Goal: Check status: Check status

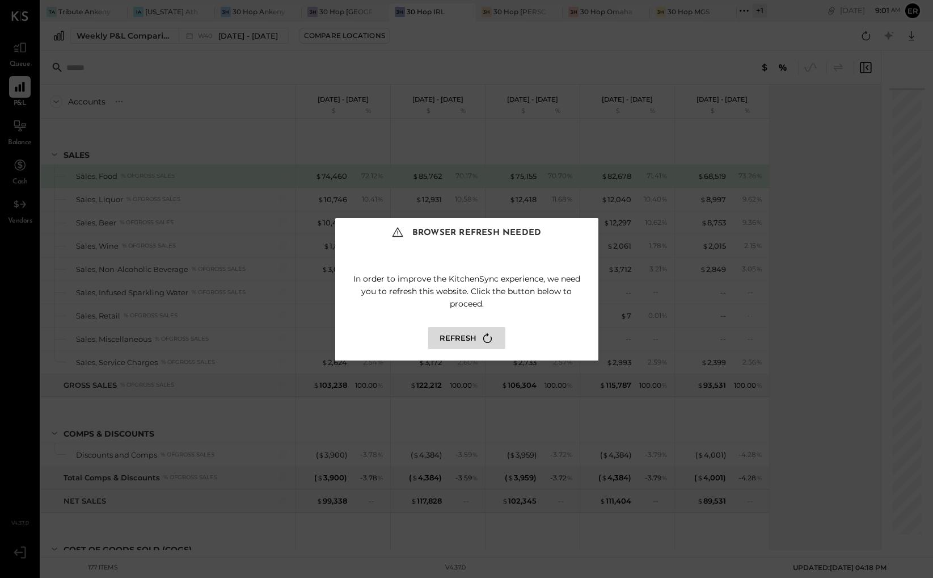
click at [457, 339] on button "Refresh" at bounding box center [466, 338] width 77 height 22
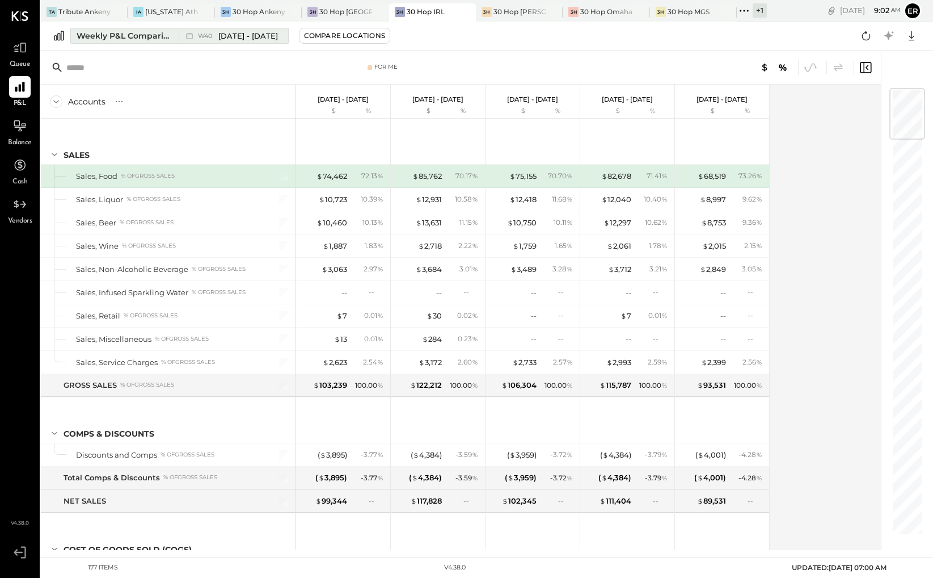
click at [162, 37] on div "Weekly P&L Comparison" at bounding box center [124, 35] width 95 height 11
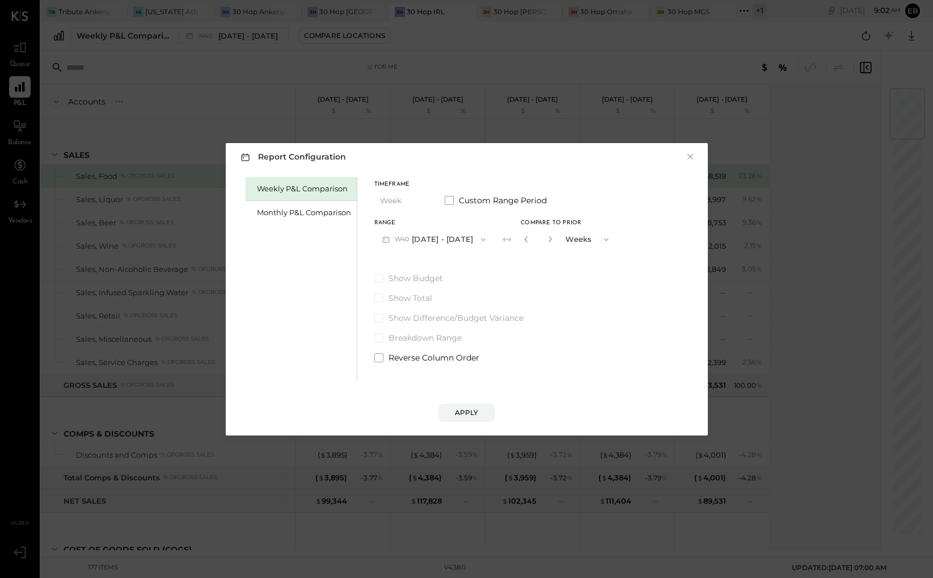
click at [696, 157] on div "Report Configuration × Weekly P&L Comparison Monthly P&L Comparison Timeframe W…" at bounding box center [467, 289] width 482 height 292
click at [693, 158] on button "×" at bounding box center [690, 156] width 10 height 11
